Goal: Information Seeking & Learning: Learn about a topic

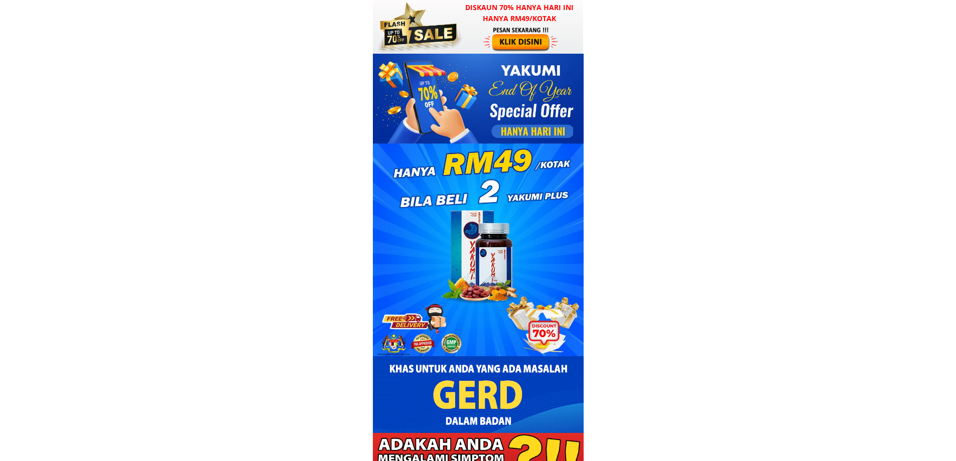
drag, startPoint x: 513, startPoint y: 68, endPoint x: 546, endPoint y: 211, distance: 146.7
click at [546, 211] on div at bounding box center [478, 162] width 211 height 217
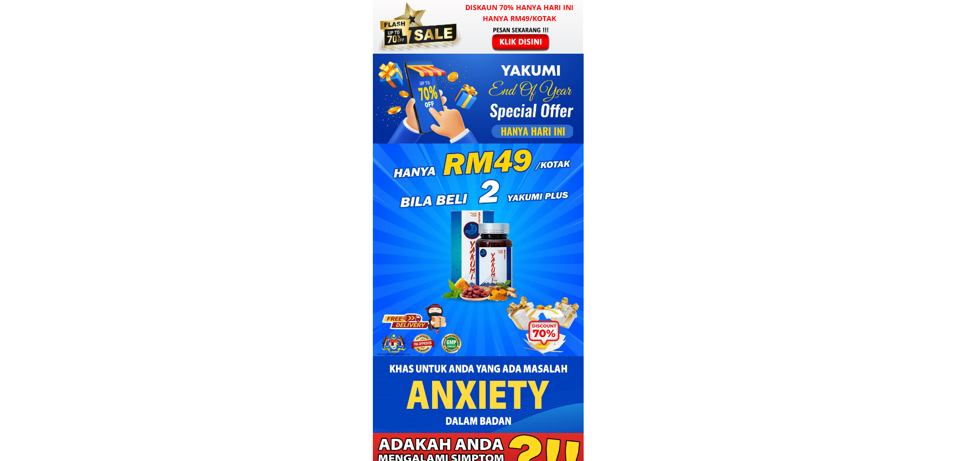
scroll to position [351, 0]
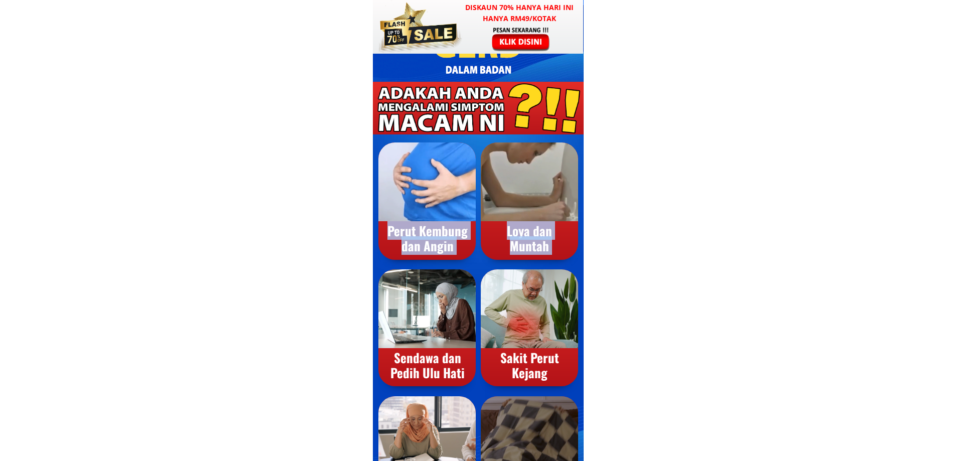
drag, startPoint x: 425, startPoint y: 104, endPoint x: 539, endPoint y: 275, distance: 205.1
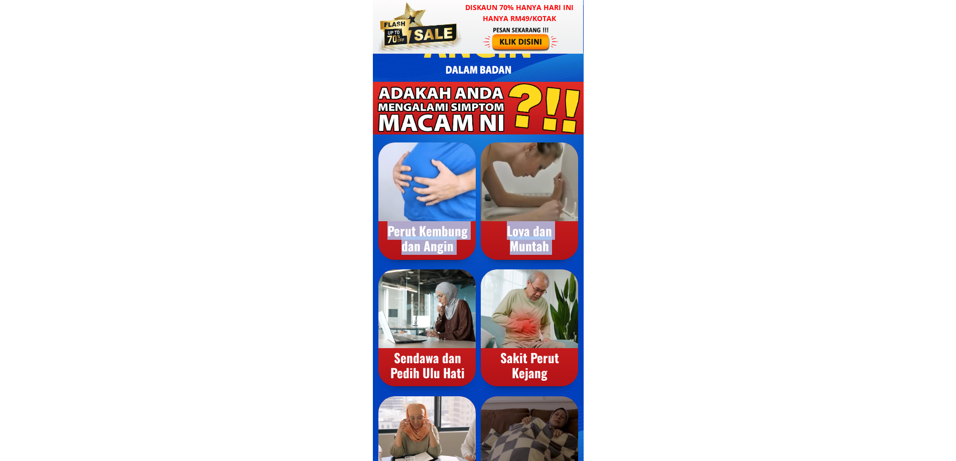
click at [524, 271] on div "Perut Kembung dan Angin Loya dan Muntah Sukar tidur & gelisah Stress & Anxiety …" at bounding box center [478, 303] width 211 height 443
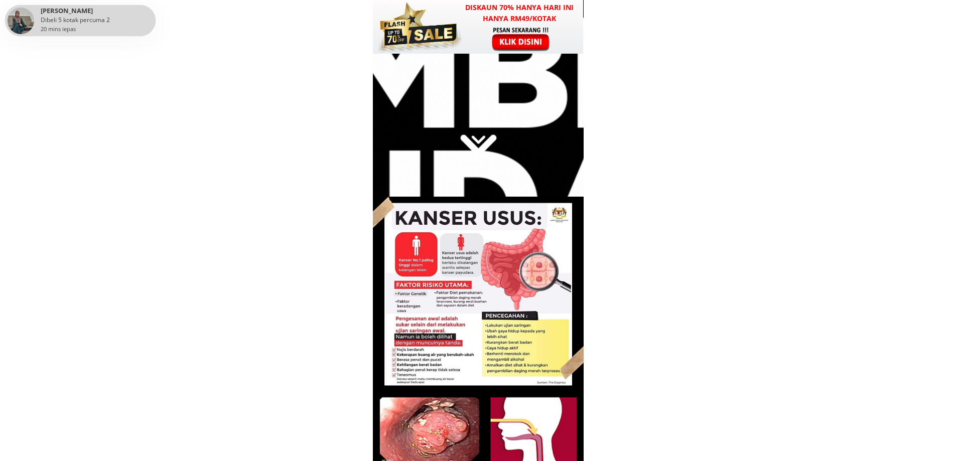
scroll to position [2508, 0]
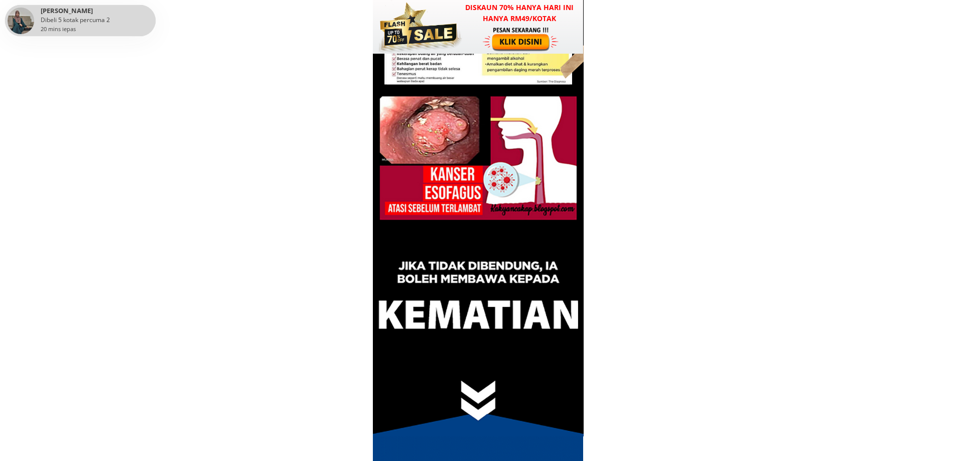
drag, startPoint x: 448, startPoint y: 294, endPoint x: 477, endPoint y: 335, distance: 49.7
click at [477, 335] on div at bounding box center [478, 166] width 211 height 541
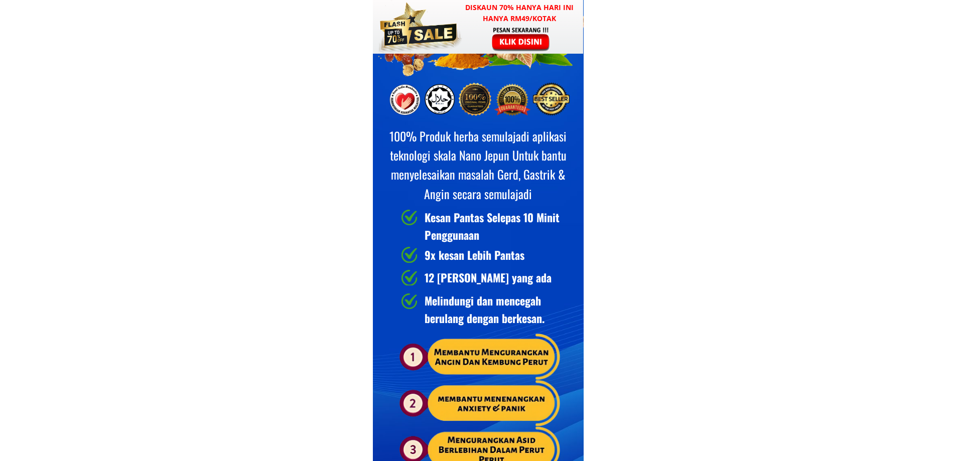
scroll to position [4113, 0]
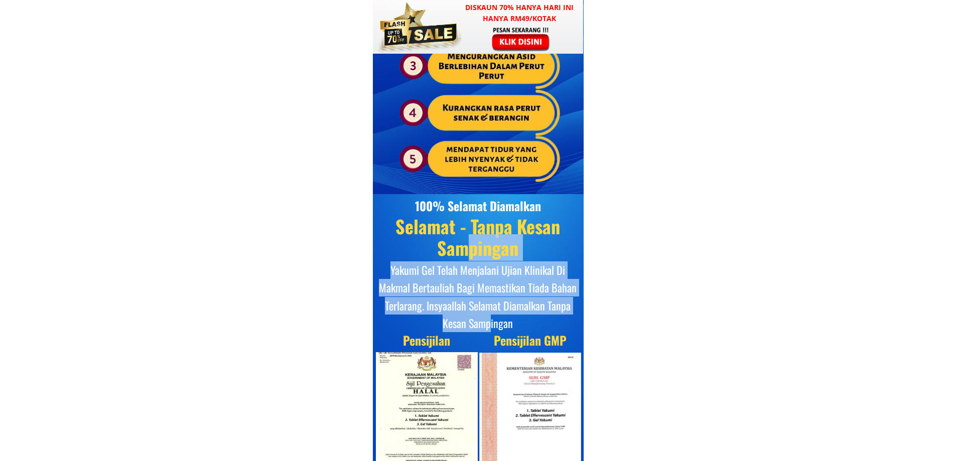
drag, startPoint x: 466, startPoint y: 259, endPoint x: 489, endPoint y: 329, distance: 73.1
click at [489, 329] on div "100% Selamat Diamalkan Selamat - Tanpa Kesan Sampingan Yakumi Gel Telah Menjala…" at bounding box center [478, 432] width 211 height 476
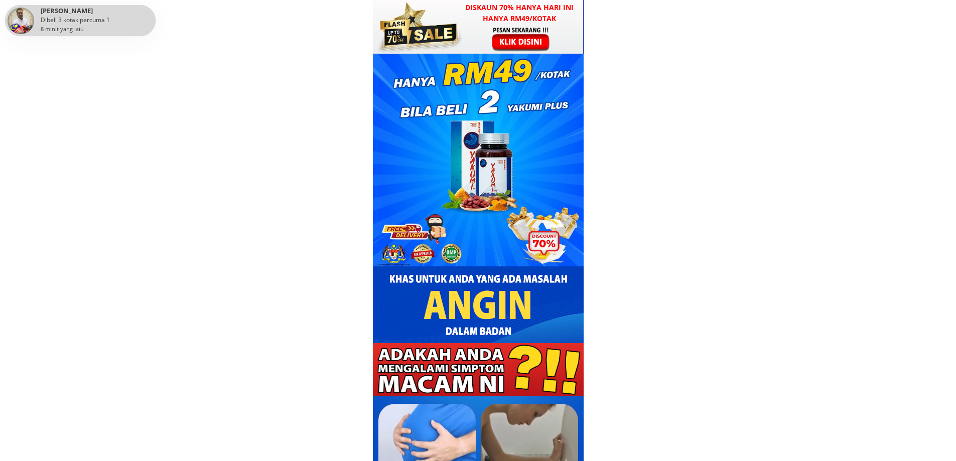
scroll to position [0, 0]
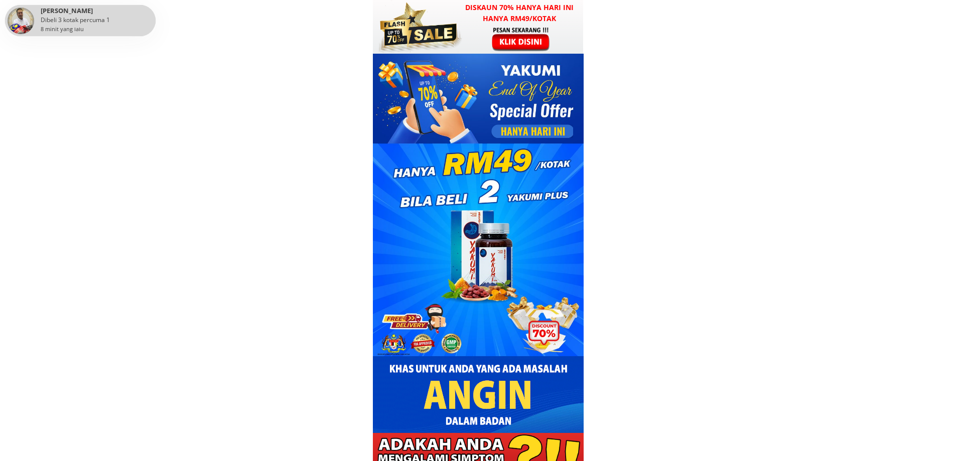
drag, startPoint x: 539, startPoint y: 72, endPoint x: 592, endPoint y: 116, distance: 68.4
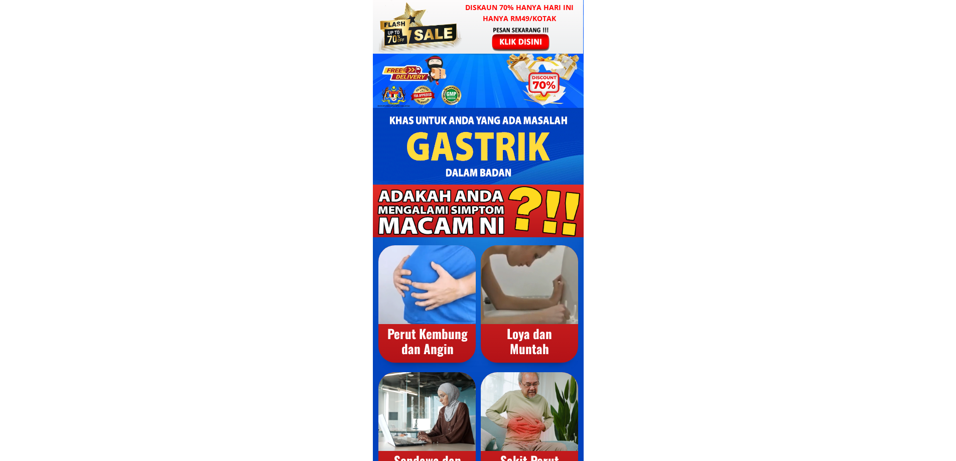
scroll to position [251, 0]
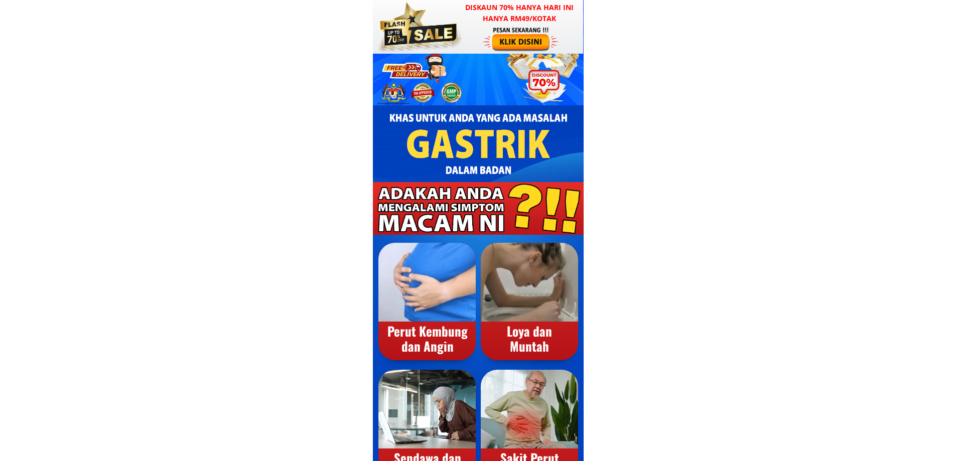
drag, startPoint x: 493, startPoint y: 114, endPoint x: 551, endPoint y: 261, distance: 158.1
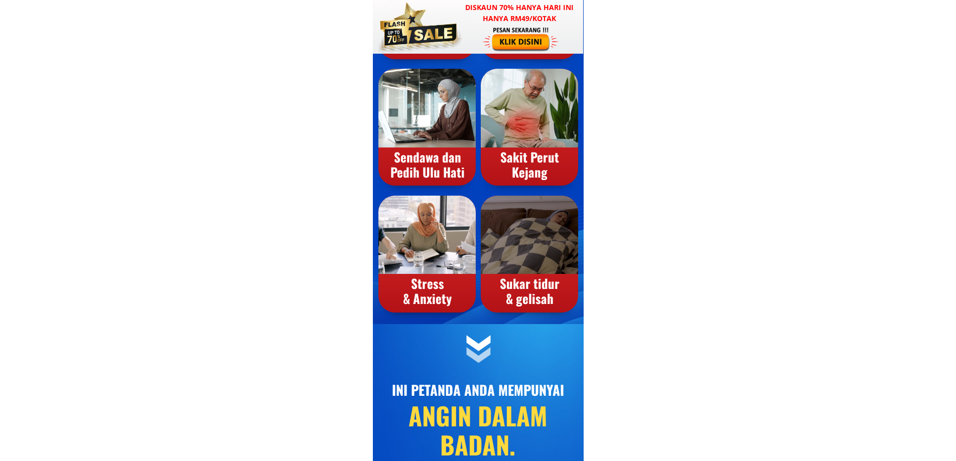
scroll to position [702, 0]
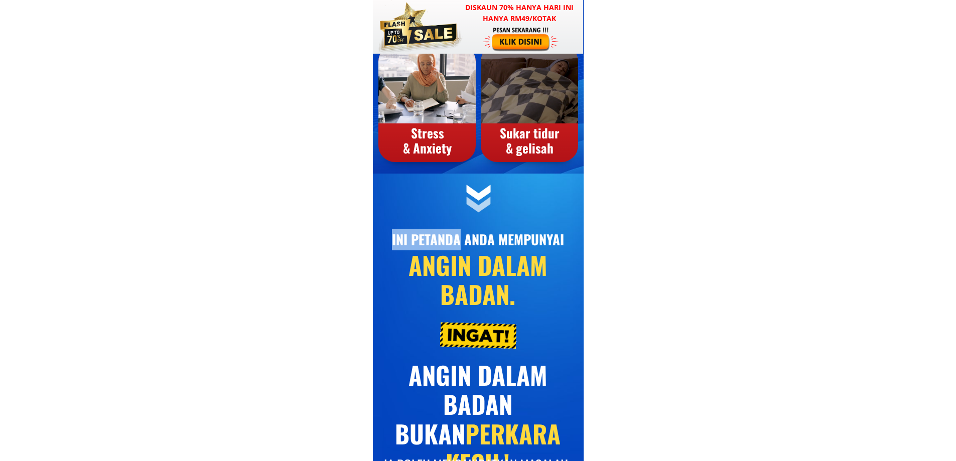
drag, startPoint x: 460, startPoint y: 241, endPoint x: 541, endPoint y: 316, distance: 110.4
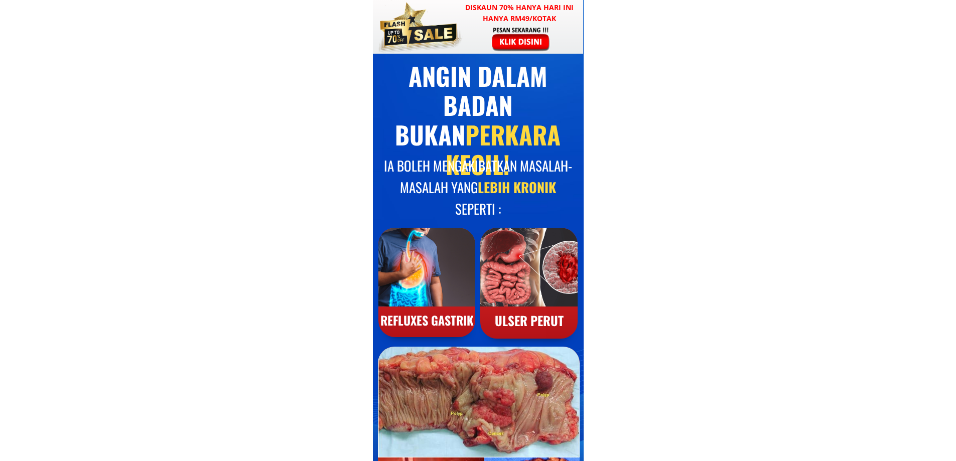
scroll to position [1003, 0]
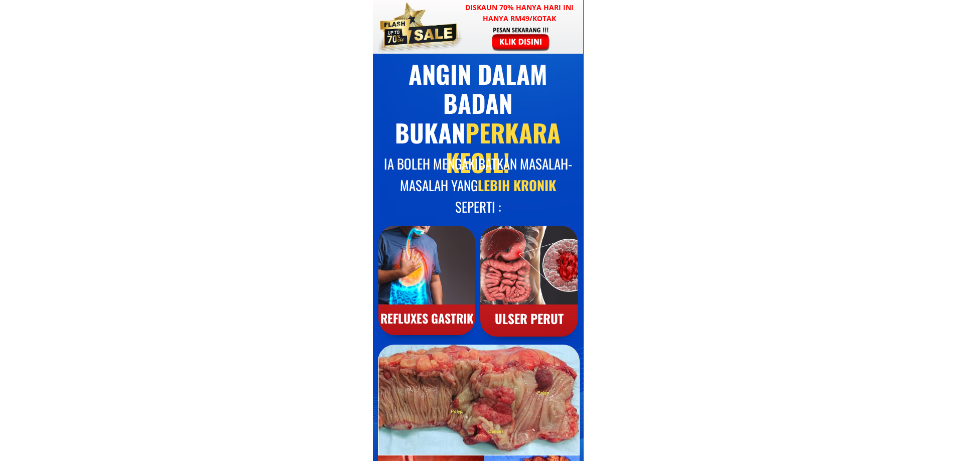
drag, startPoint x: 477, startPoint y: 160, endPoint x: 527, endPoint y: 206, distance: 68.5
click at [527, 206] on h3 "IA BOLEH MENGAKIBATKAN MASALAH-MASALAH YANG LEBIH KRONIK SEPERTI :" at bounding box center [478, 185] width 196 height 65
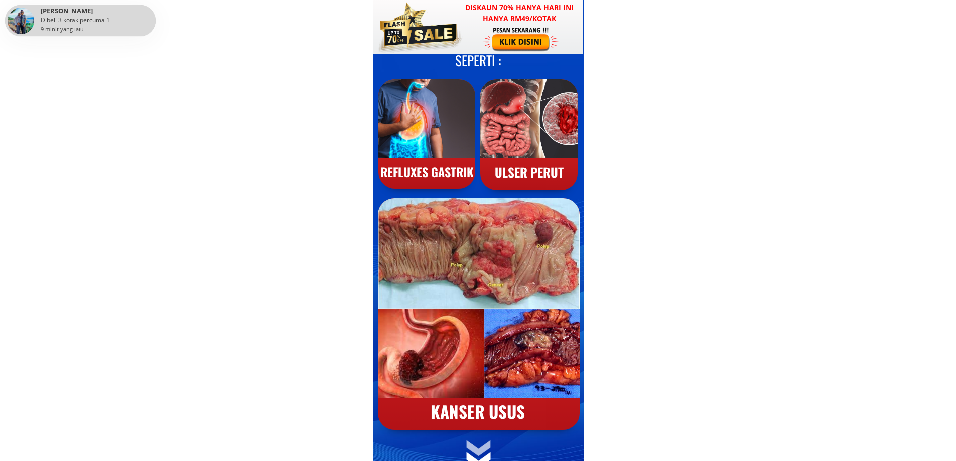
scroll to position [1154, 0]
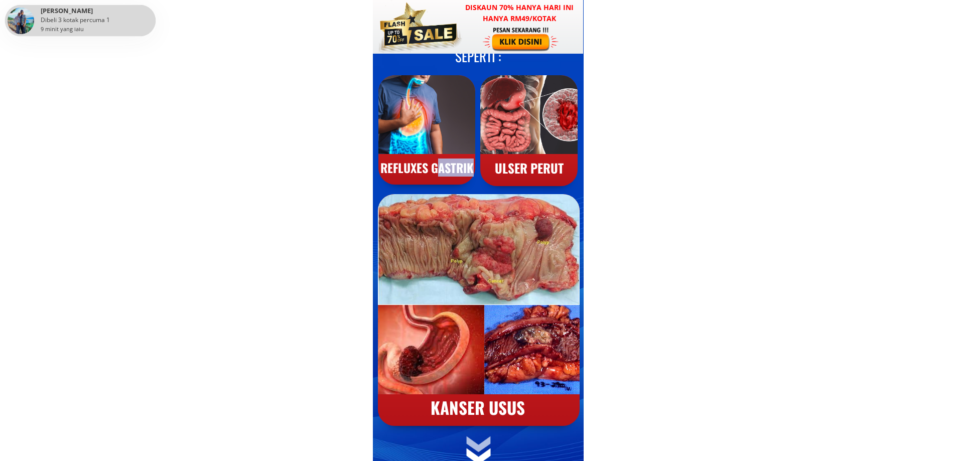
drag, startPoint x: 449, startPoint y: 163, endPoint x: 472, endPoint y: 170, distance: 23.5
click at [472, 170] on font "Refluxes Gastrik" at bounding box center [426, 168] width 93 height 18
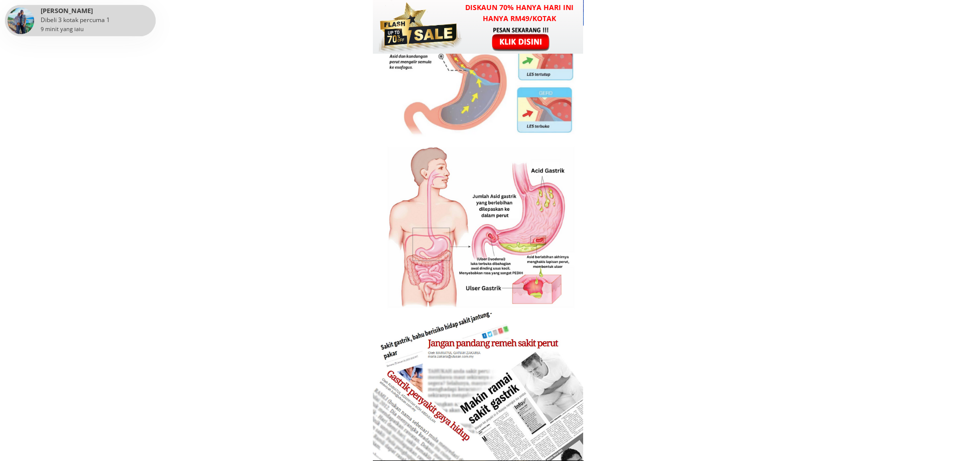
scroll to position [1605, 0]
drag, startPoint x: 475, startPoint y: 239, endPoint x: 507, endPoint y: 359, distance: 123.5
click at [507, 342] on div at bounding box center [478, 242] width 211 height 435
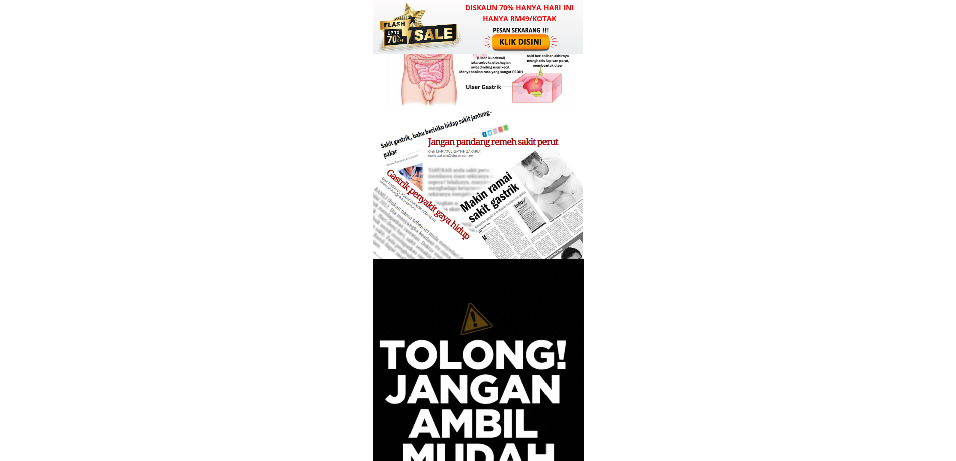
scroll to position [2157, 0]
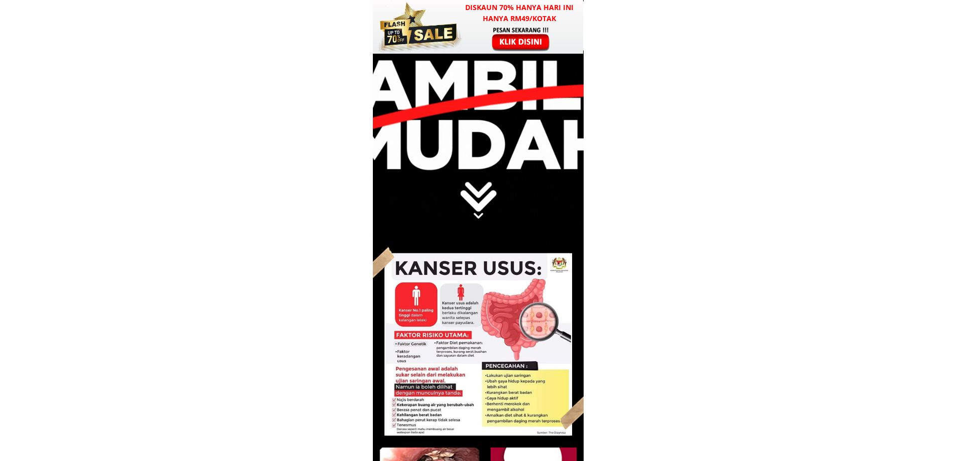
drag, startPoint x: 484, startPoint y: 356, endPoint x: 500, endPoint y: 397, distance: 44.2
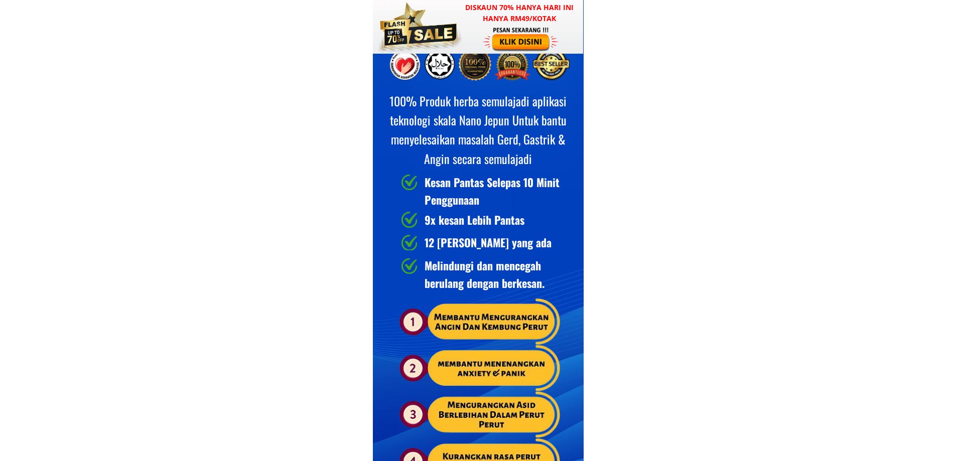
scroll to position [3812, 0]
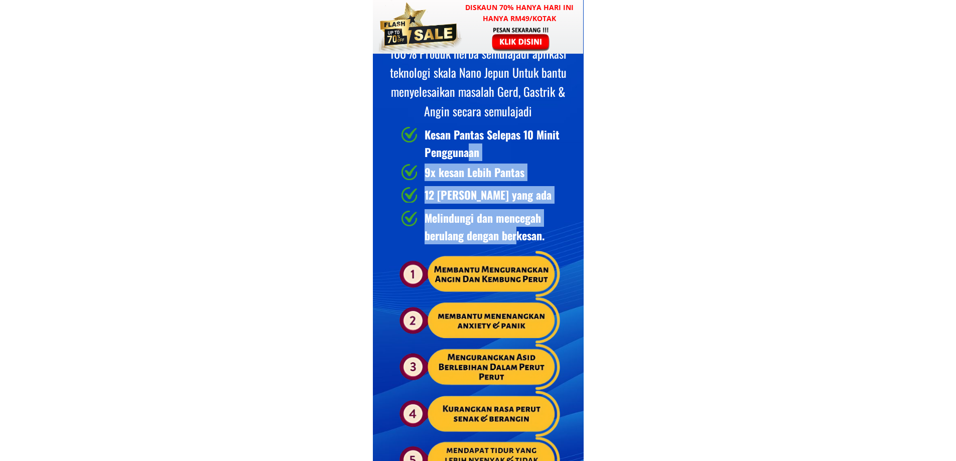
drag, startPoint x: 486, startPoint y: 187, endPoint x: 518, endPoint y: 242, distance: 63.6
click at [518, 242] on div "100% Produk herba semulajadi aplikasi teknologi skala Nano Jepun Untuk bantu me…" at bounding box center [478, 141] width 211 height 707
drag, startPoint x: 544, startPoint y: 238, endPoint x: 450, endPoint y: 131, distance: 142.9
click at [450, 131] on div "100% Produk herba semulajadi aplikasi teknologi skala Nano Jepun Untuk bantu me…" at bounding box center [478, 141] width 211 height 707
